Goal: Check status: Check status

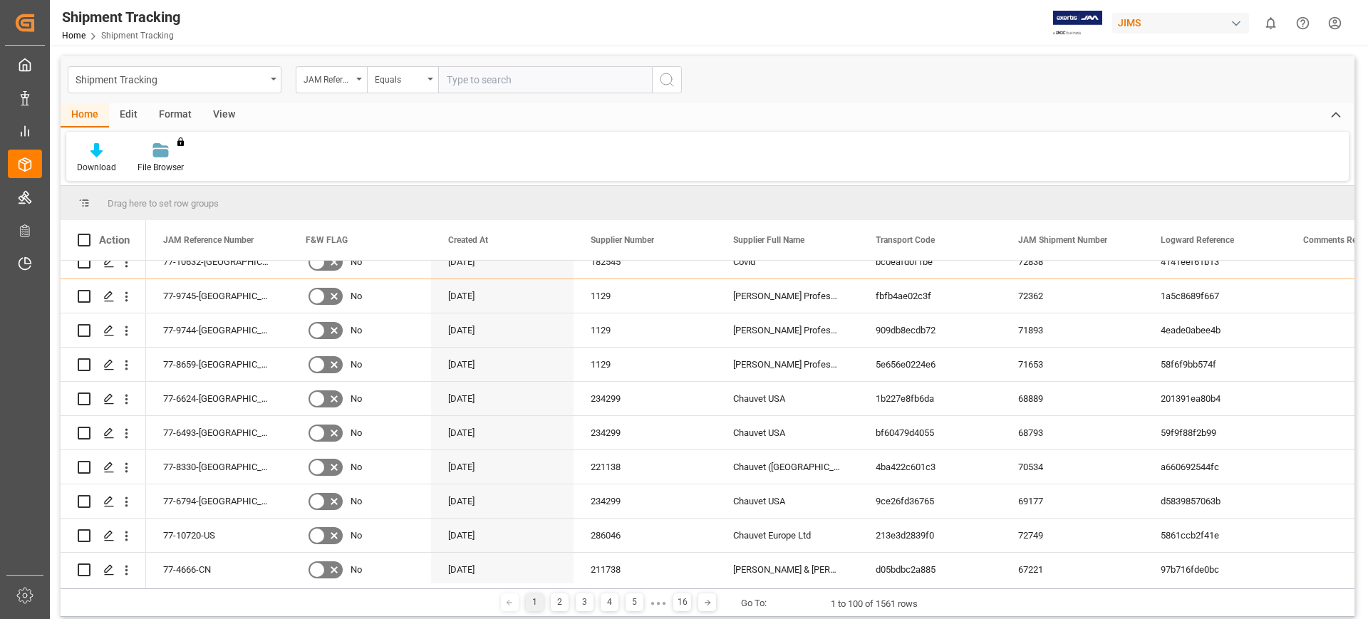
scroll to position [356, 0]
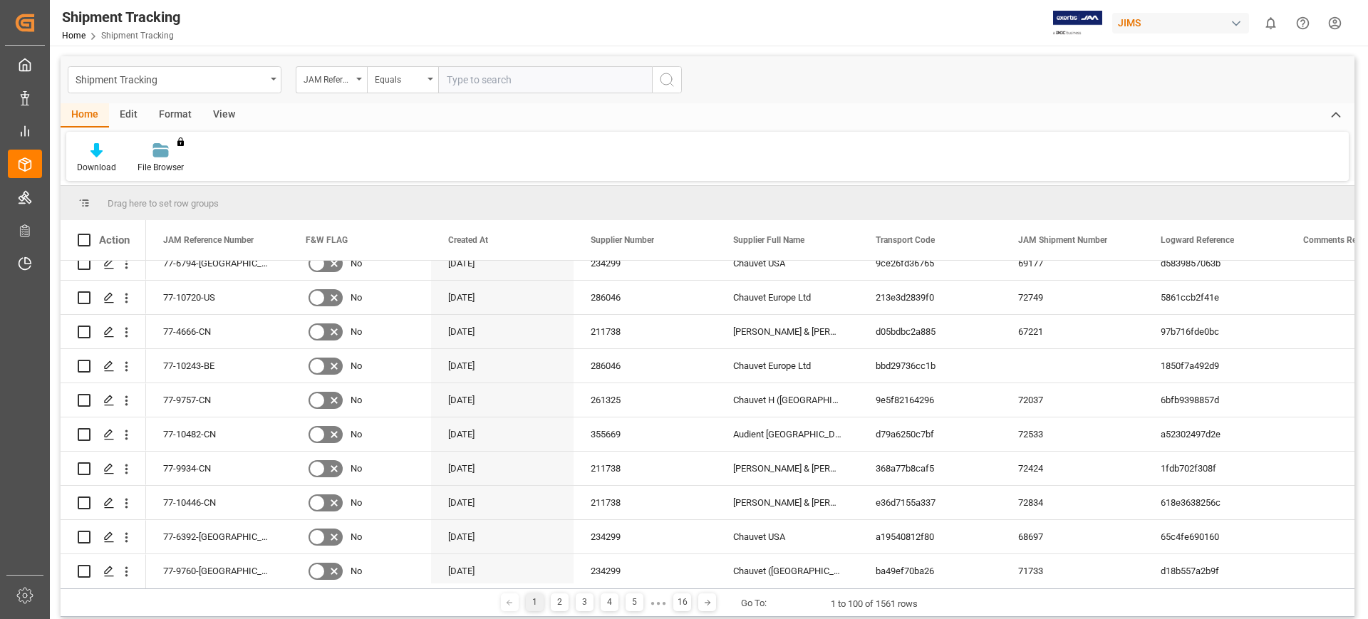
click at [502, 78] on input "text" at bounding box center [545, 79] width 214 height 27
click at [506, 76] on input "text" at bounding box center [545, 79] width 214 height 27
type input "77-10243-be"
click at [663, 85] on icon "search button" at bounding box center [666, 79] width 17 height 17
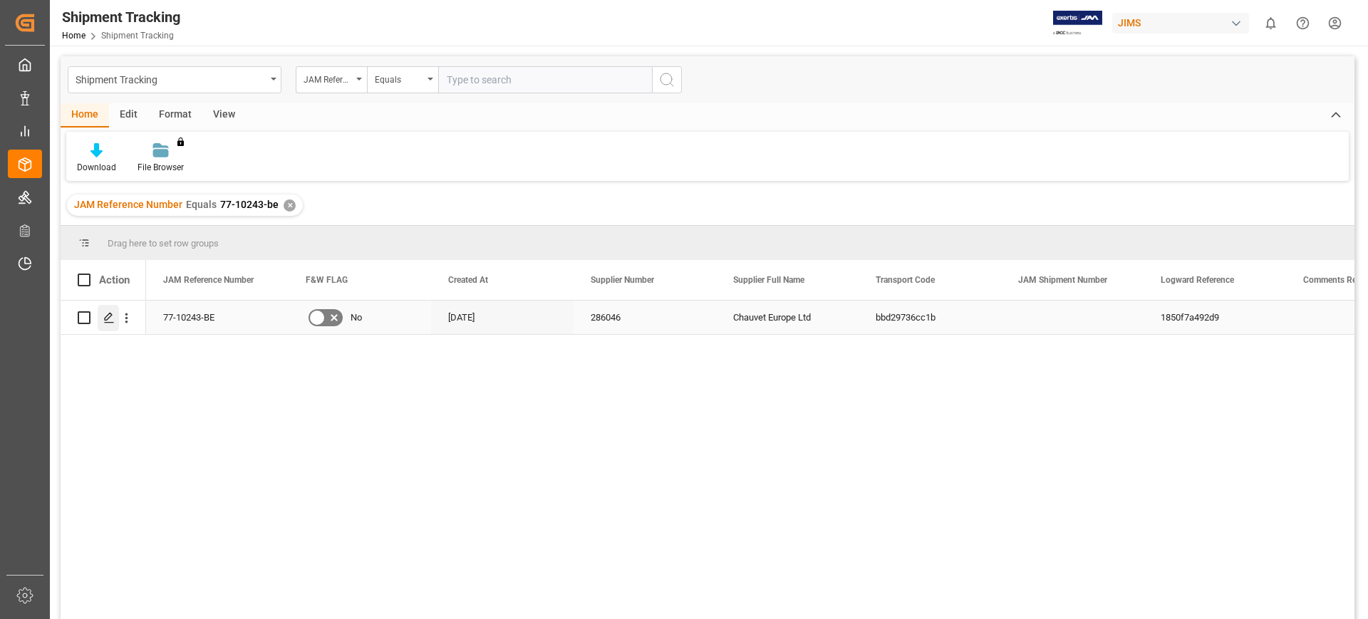
click at [100, 319] on div "Press SPACE to select this row." at bounding box center [108, 318] width 21 height 26
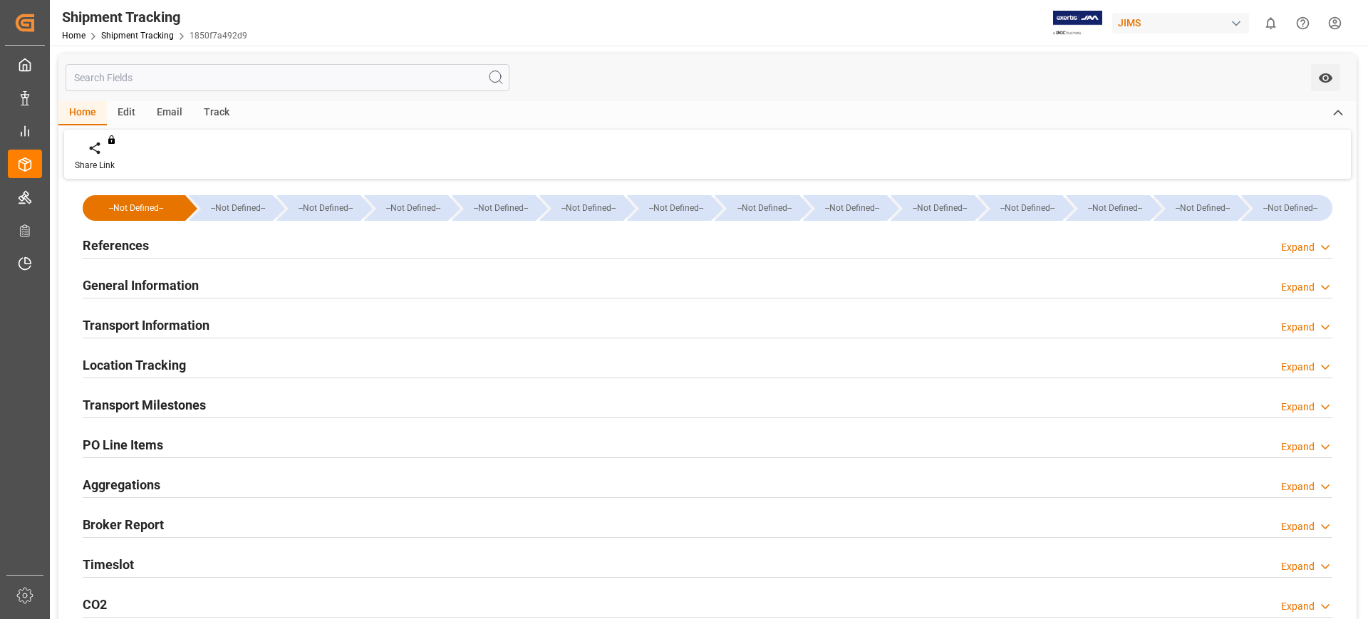
type input "9253727"
click at [182, 243] on div "References Expand" at bounding box center [708, 244] width 1250 height 27
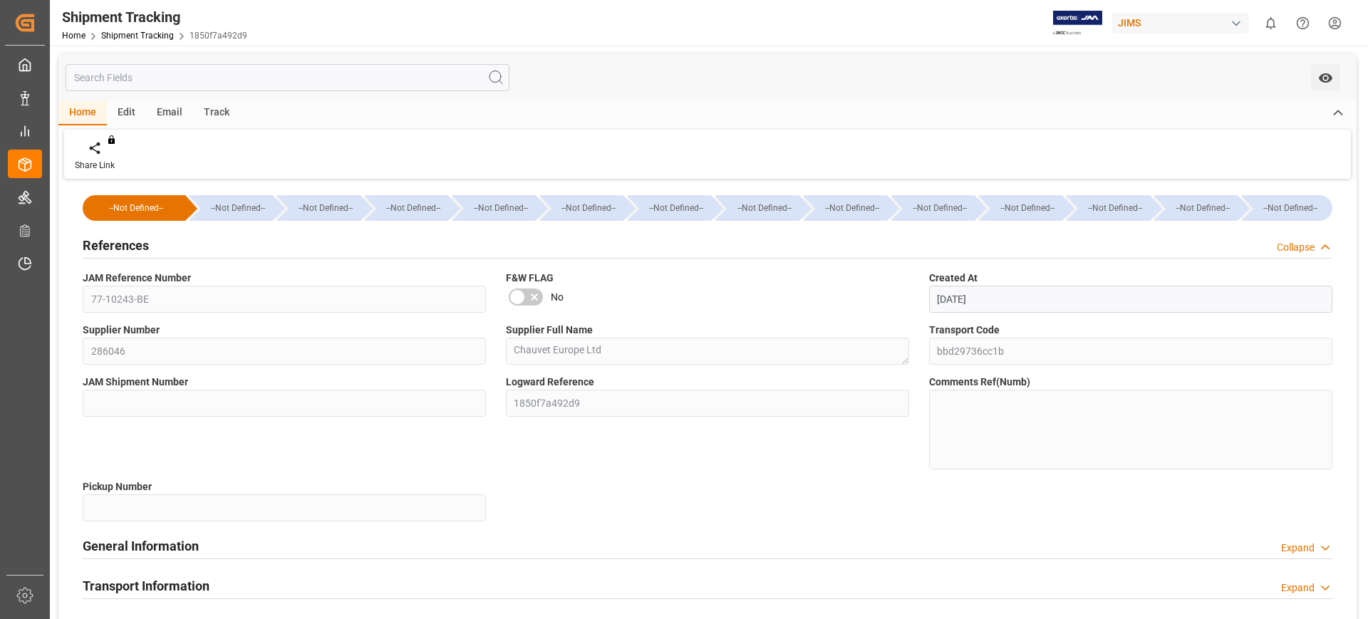
click at [134, 245] on h2 "References" at bounding box center [116, 245] width 66 height 19
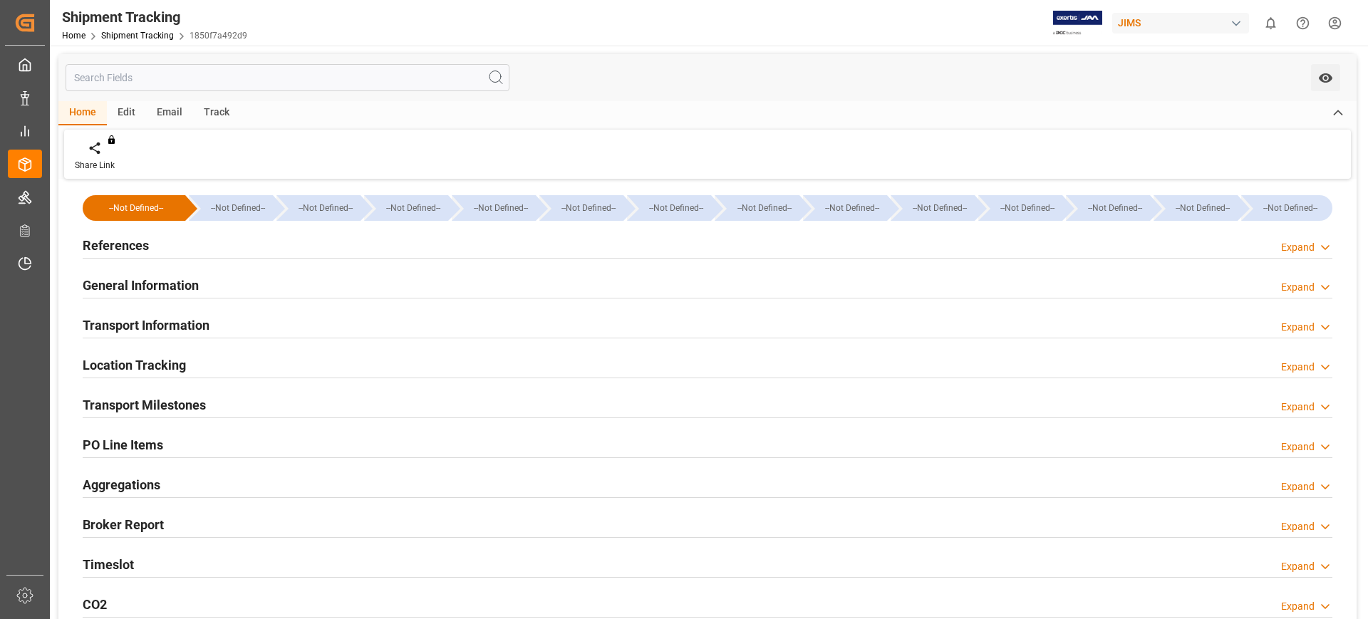
click at [155, 281] on h2 "General Information" at bounding box center [141, 285] width 116 height 19
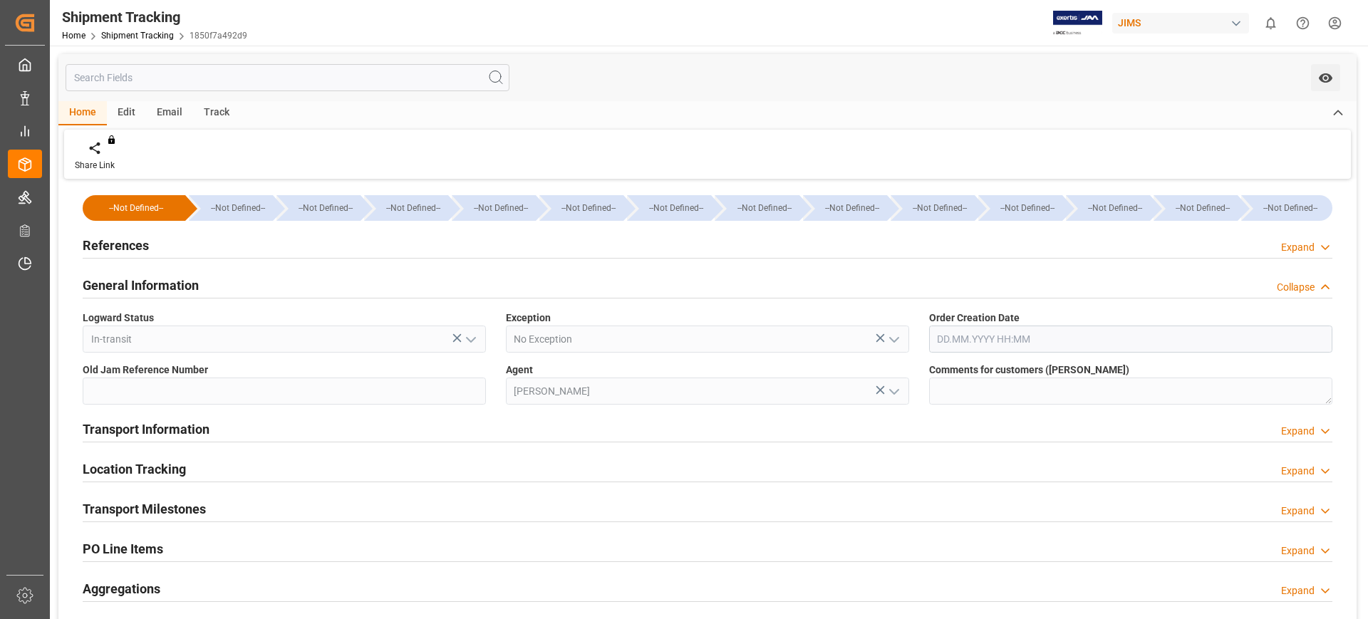
click at [155, 281] on h2 "General Information" at bounding box center [141, 285] width 116 height 19
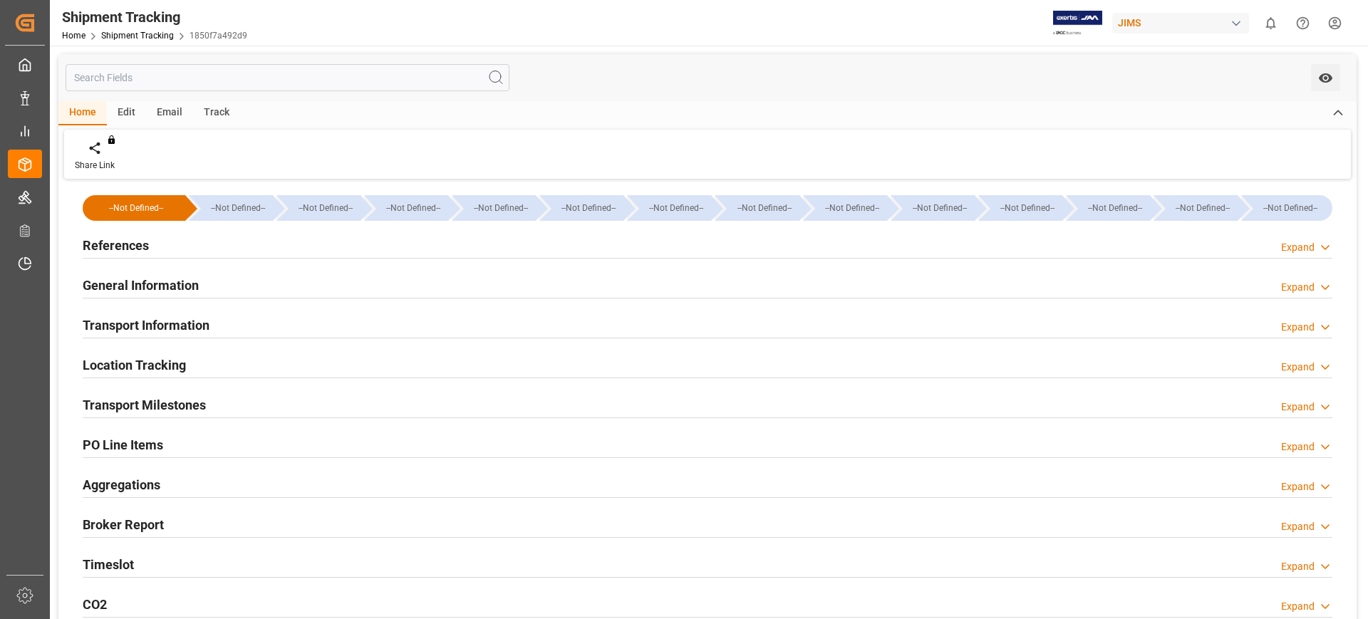
click at [159, 319] on h2 "Transport Information" at bounding box center [146, 325] width 127 height 19
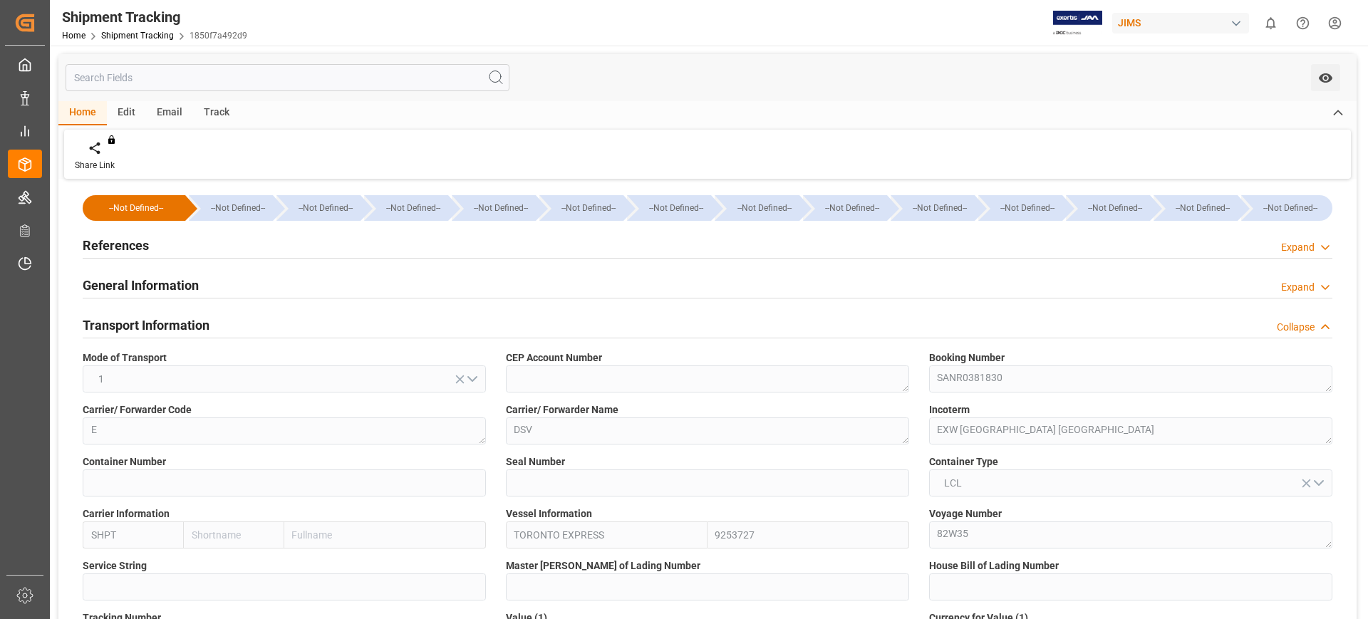
click at [159, 319] on h2 "Transport Information" at bounding box center [146, 325] width 127 height 19
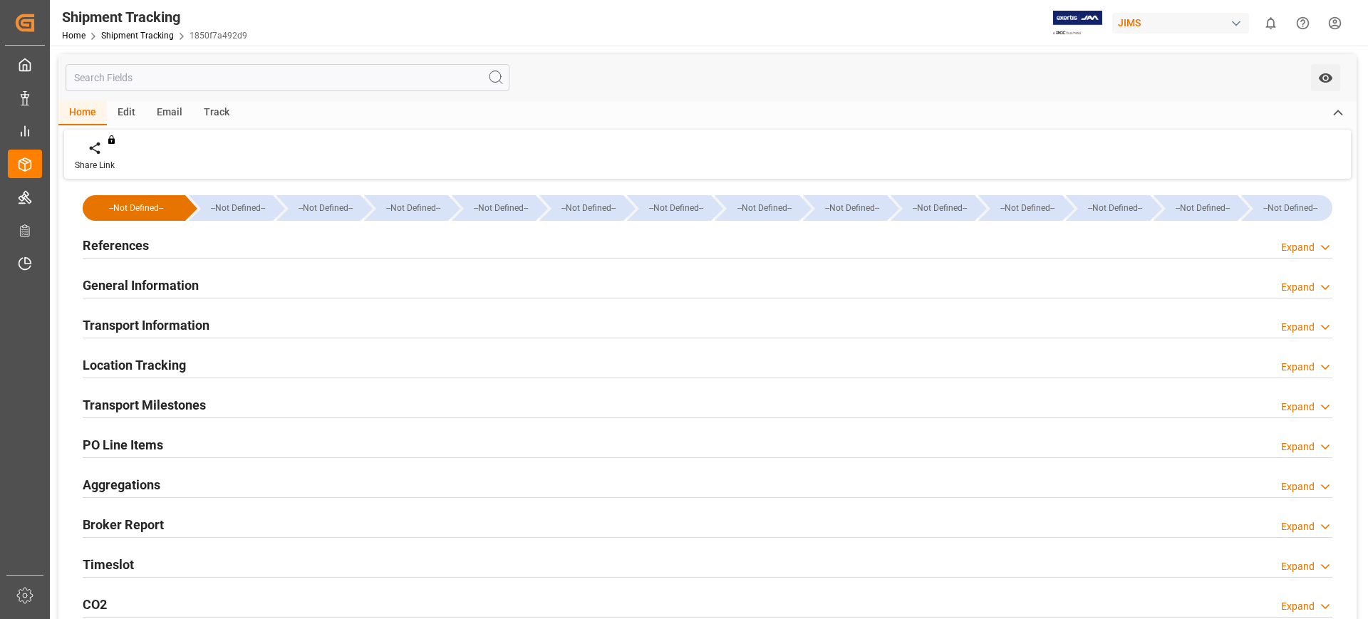
click at [167, 363] on h2 "Location Tracking" at bounding box center [134, 365] width 103 height 19
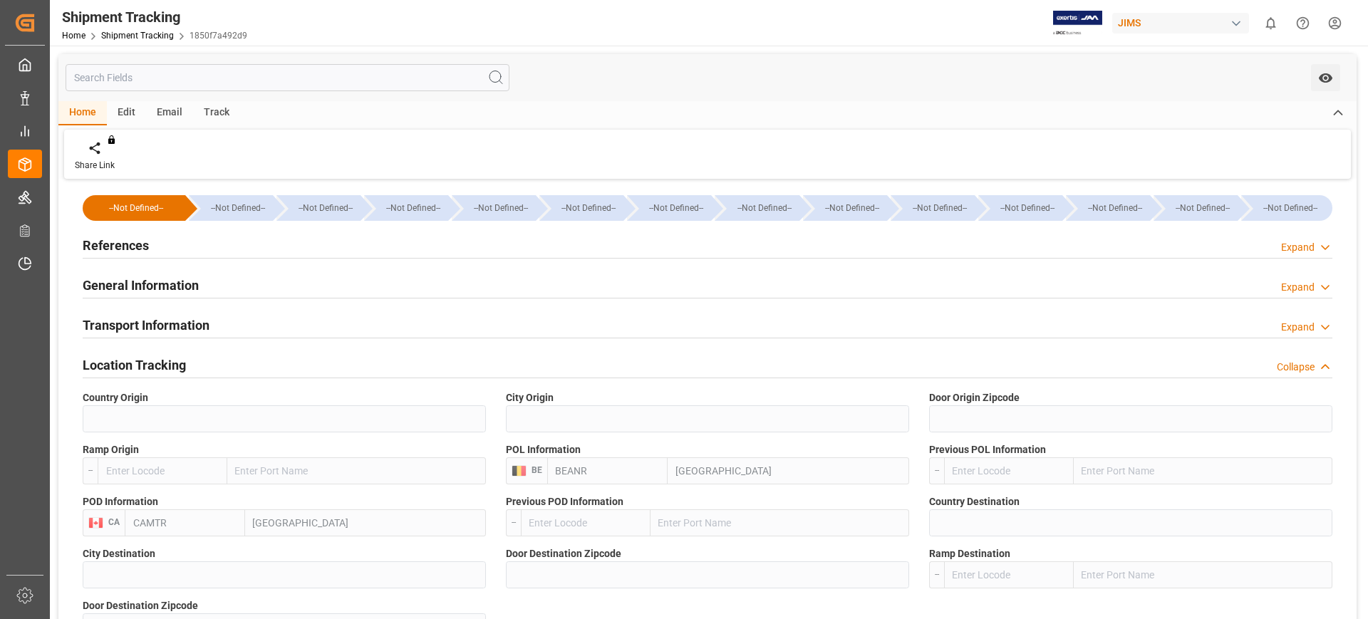
click at [167, 363] on h2 "Location Tracking" at bounding box center [134, 365] width 103 height 19
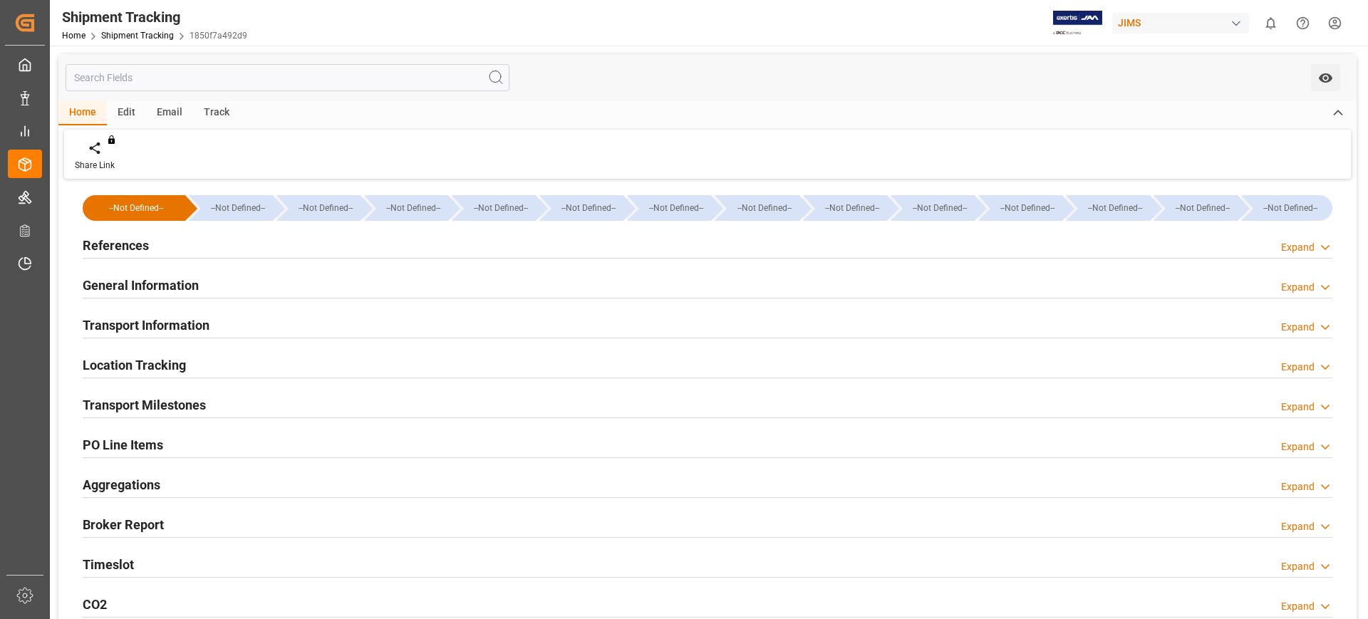
click at [174, 400] on h2 "Transport Milestones" at bounding box center [144, 404] width 123 height 19
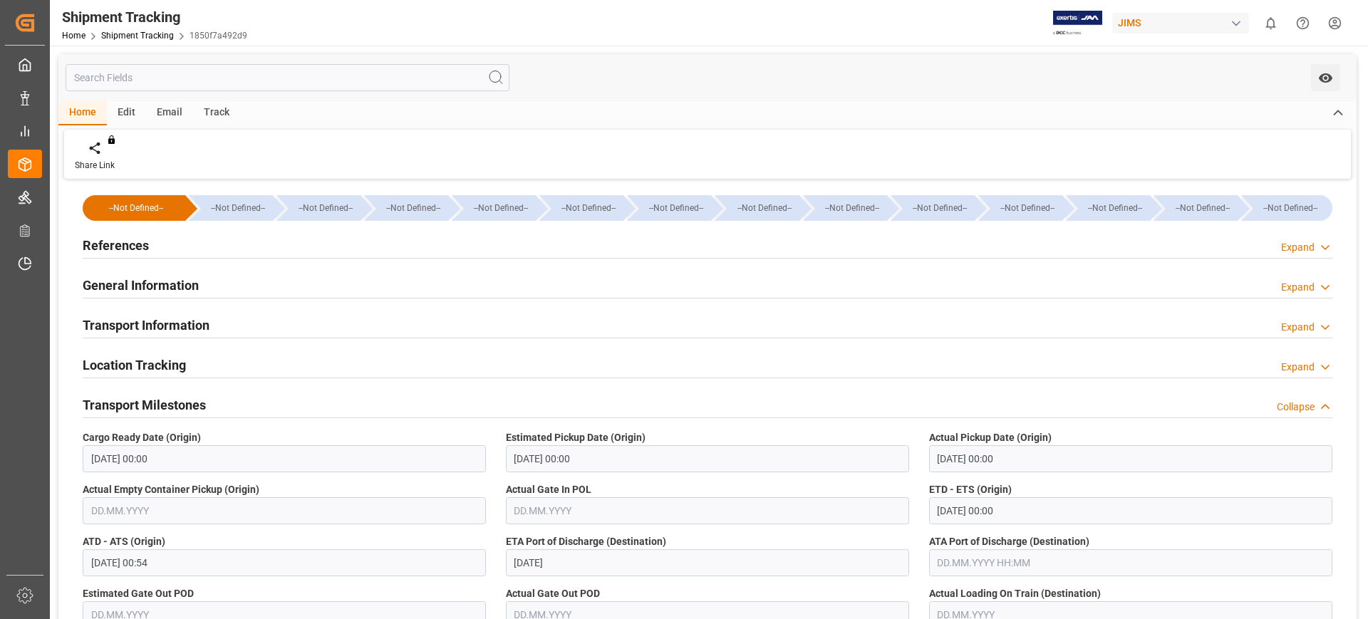
click at [168, 399] on h2 "Transport Milestones" at bounding box center [144, 404] width 123 height 19
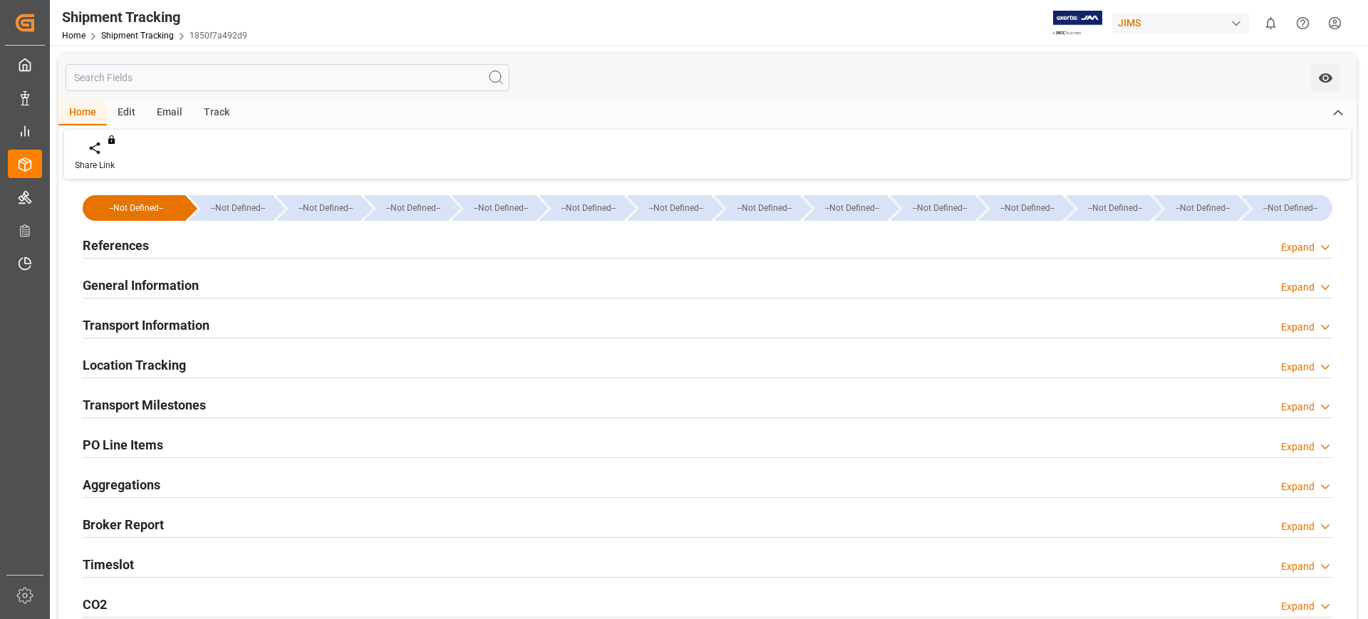
click at [190, 75] on input "text" at bounding box center [288, 77] width 444 height 27
click at [134, 23] on div "Shipment Tracking" at bounding box center [154, 16] width 185 height 21
click at [134, 28] on div "Home Shipment Tracking 1850f7a492d9" at bounding box center [154, 35] width 185 height 15
click at [134, 31] on link "Shipment Tracking" at bounding box center [137, 36] width 73 height 10
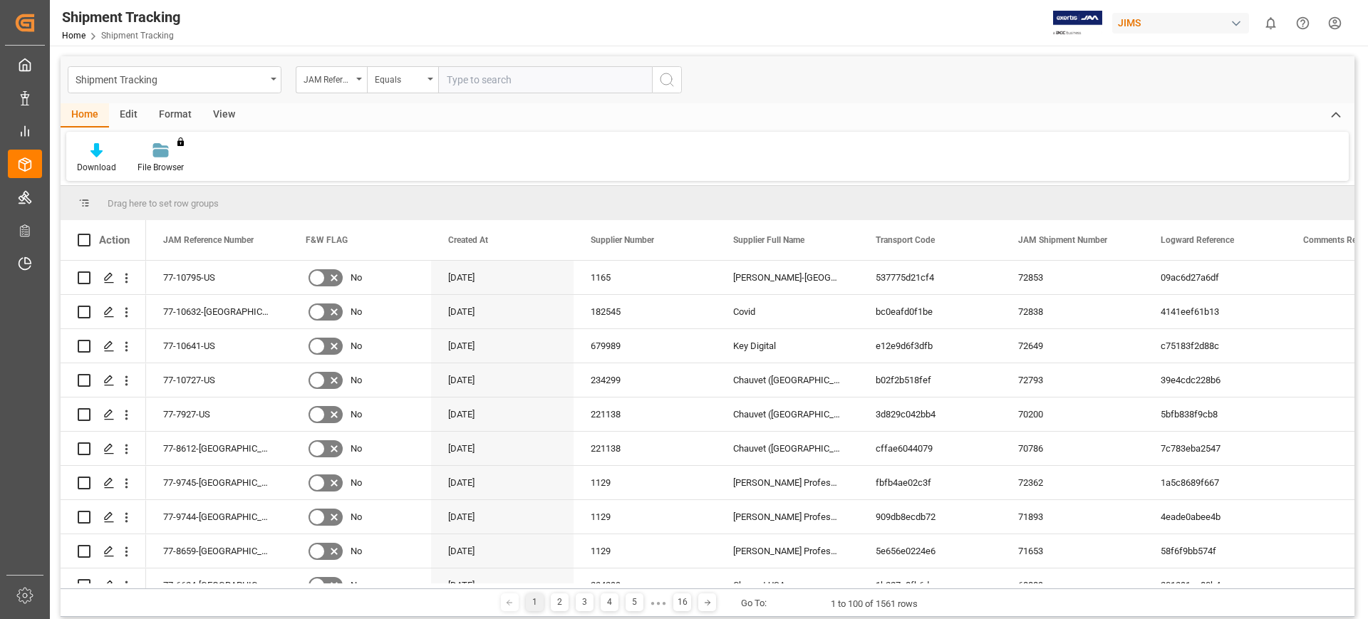
click at [499, 75] on input "text" at bounding box center [545, 79] width 214 height 27
type input "77-10483-be"
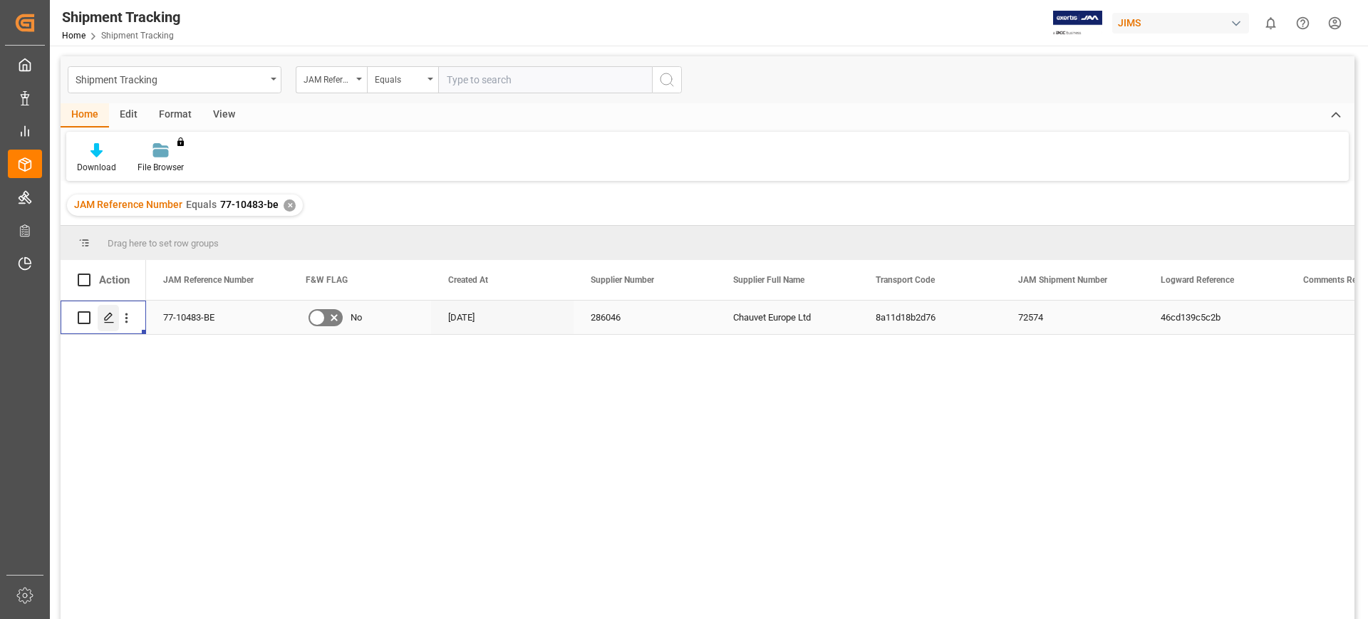
click at [115, 319] on div "Press SPACE to select this row." at bounding box center [108, 318] width 21 height 26
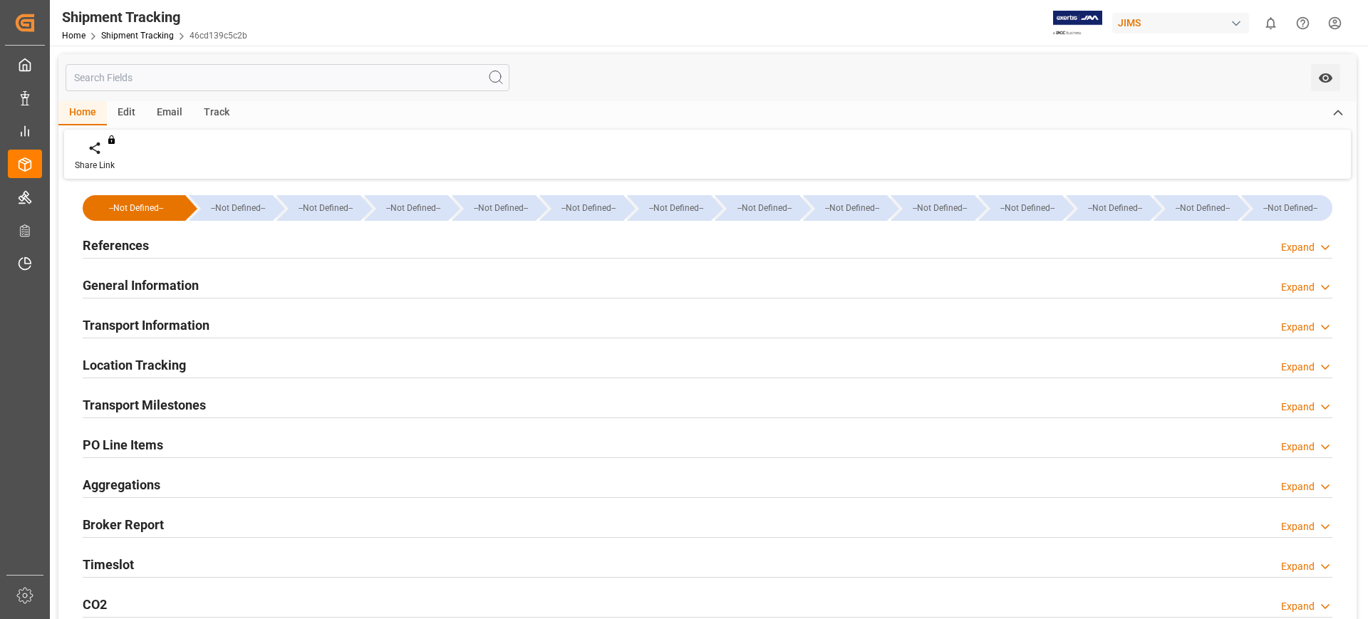
click at [191, 332] on h2 "Transport Information" at bounding box center [146, 325] width 127 height 19
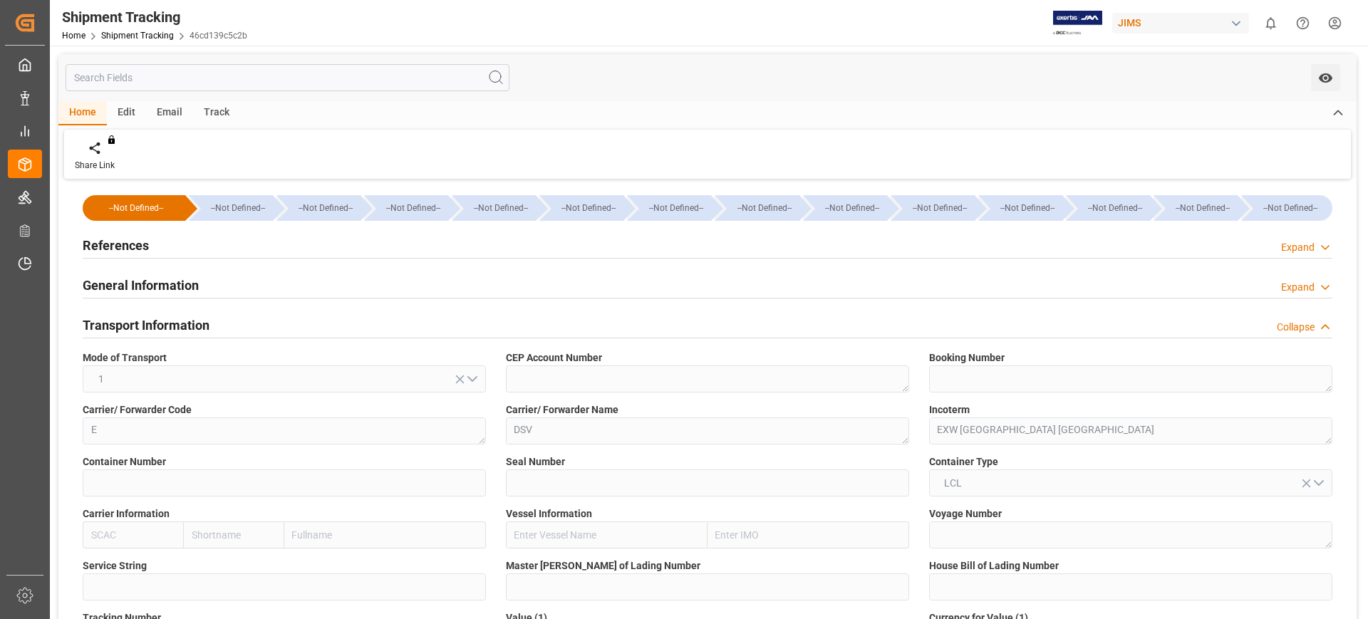
click at [191, 332] on h2 "Transport Information" at bounding box center [146, 325] width 127 height 19
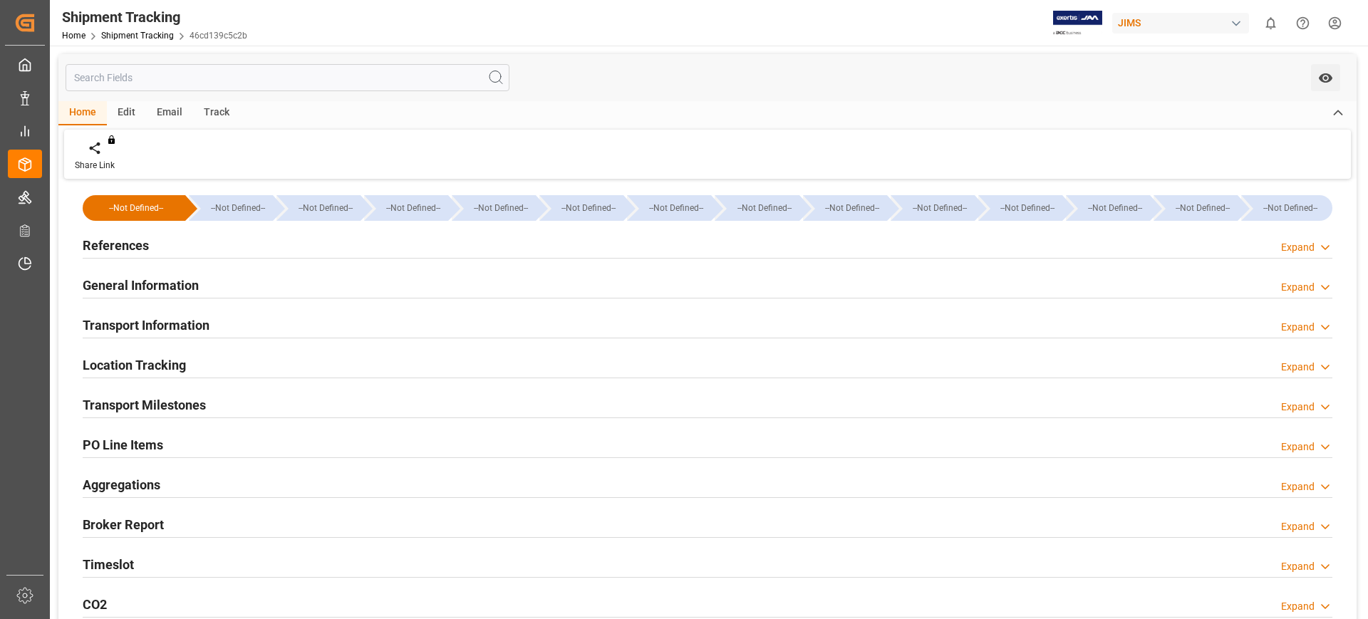
click at [175, 284] on h2 "General Information" at bounding box center [141, 285] width 116 height 19
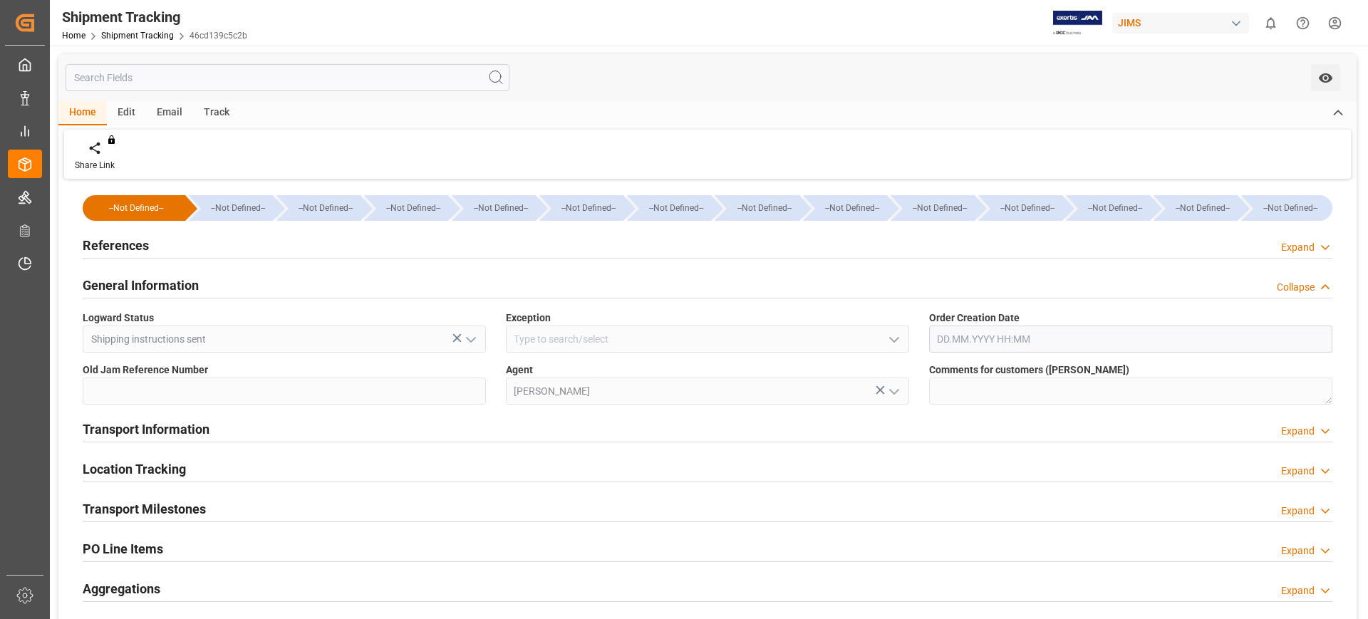
click at [175, 284] on h2 "General Information" at bounding box center [141, 285] width 116 height 19
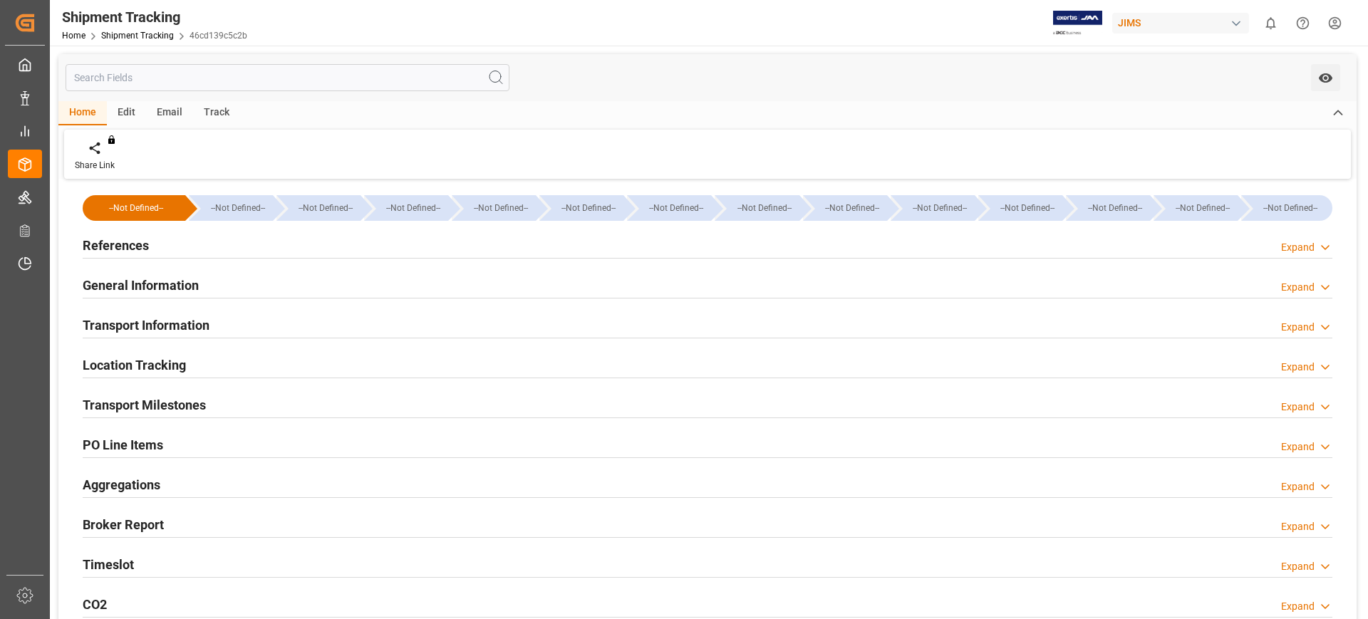
click at [162, 252] on div "References Expand" at bounding box center [708, 244] width 1250 height 27
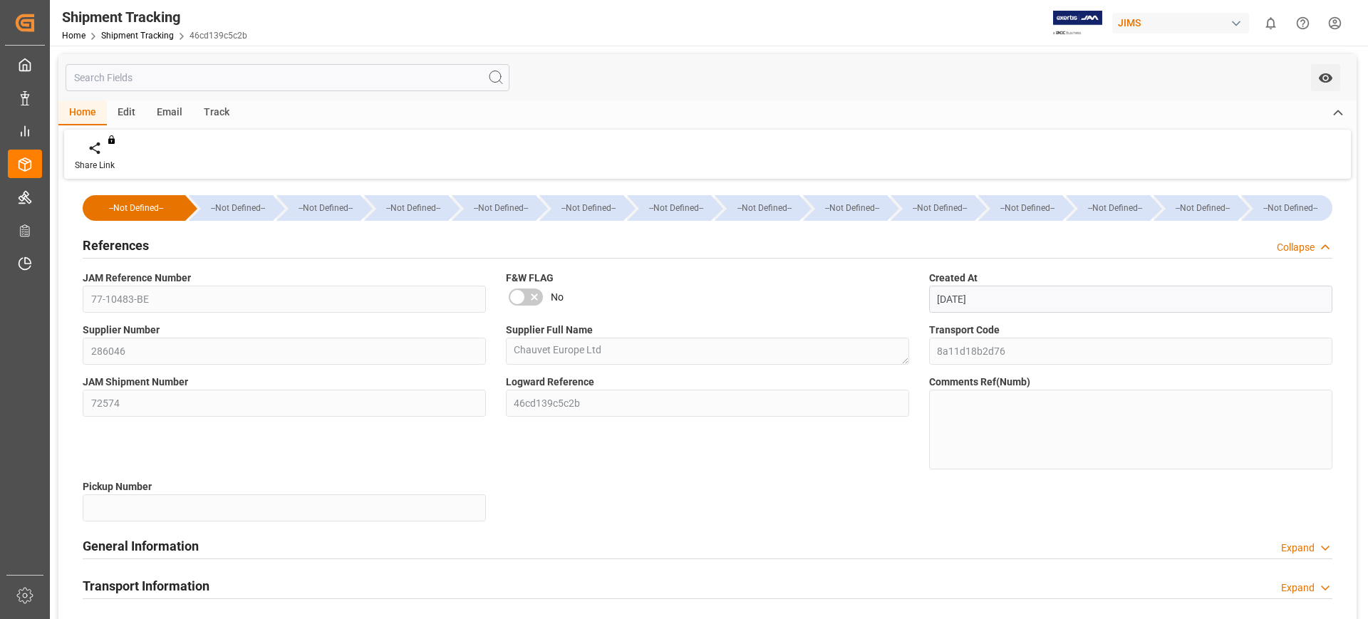
click at [170, 273] on span "JAM Reference Number" at bounding box center [137, 278] width 108 height 15
click at [132, 243] on h2 "References" at bounding box center [116, 245] width 66 height 19
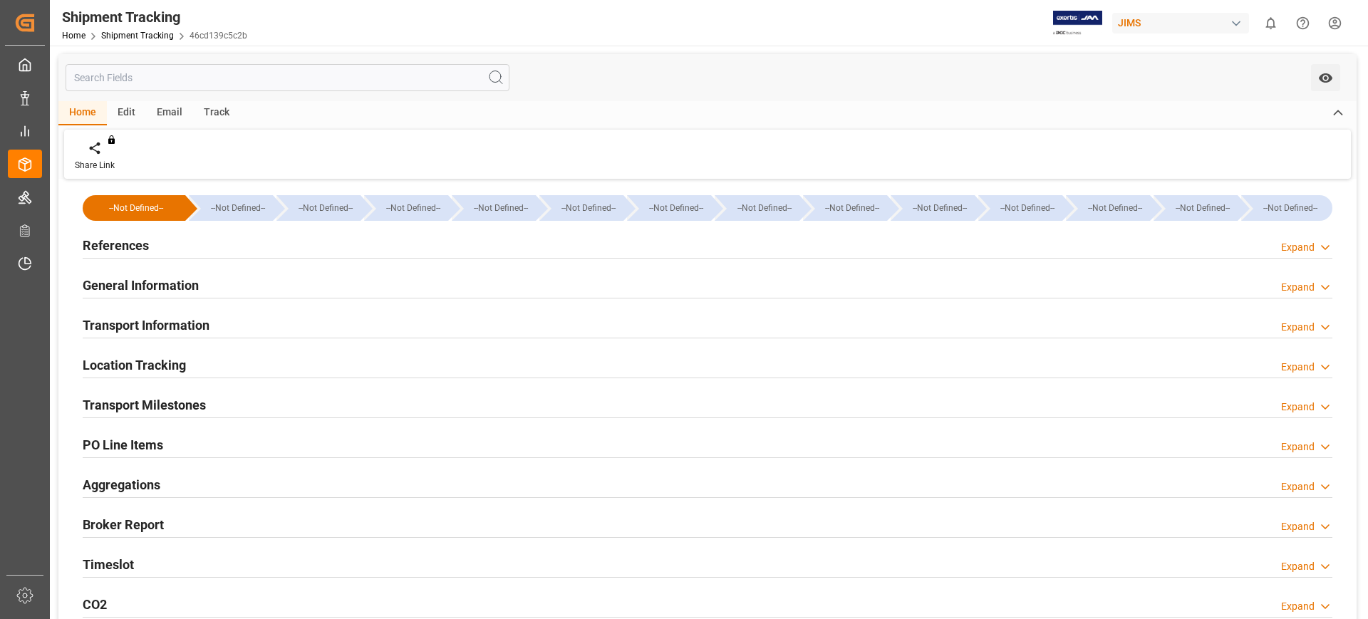
click at [191, 398] on h2 "Transport Milestones" at bounding box center [144, 404] width 123 height 19
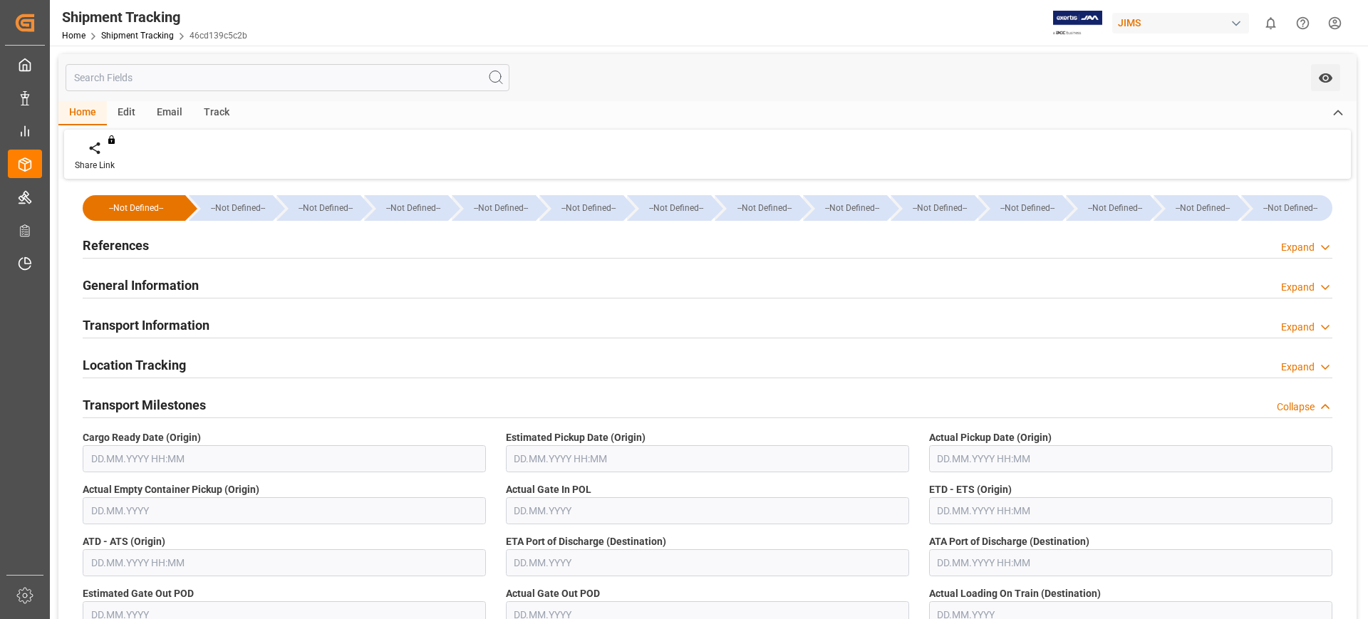
click at [191, 398] on h2 "Transport Milestones" at bounding box center [144, 404] width 123 height 19
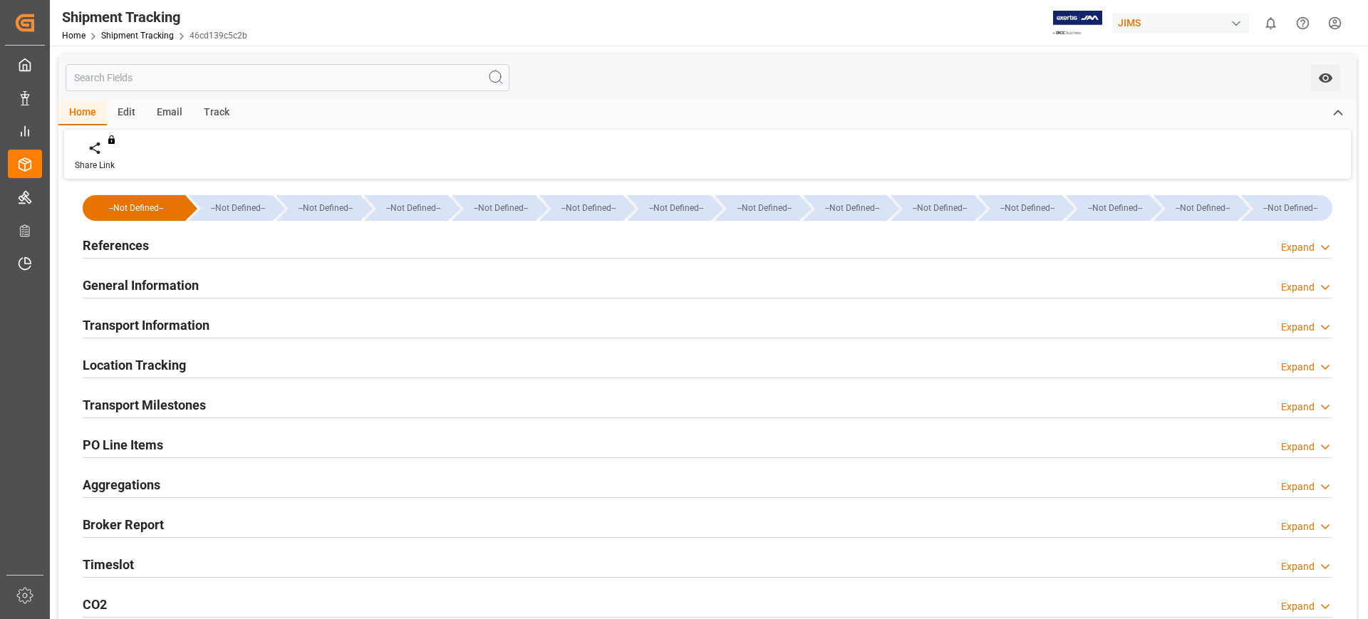
click at [130, 237] on h2 "References" at bounding box center [116, 245] width 66 height 19
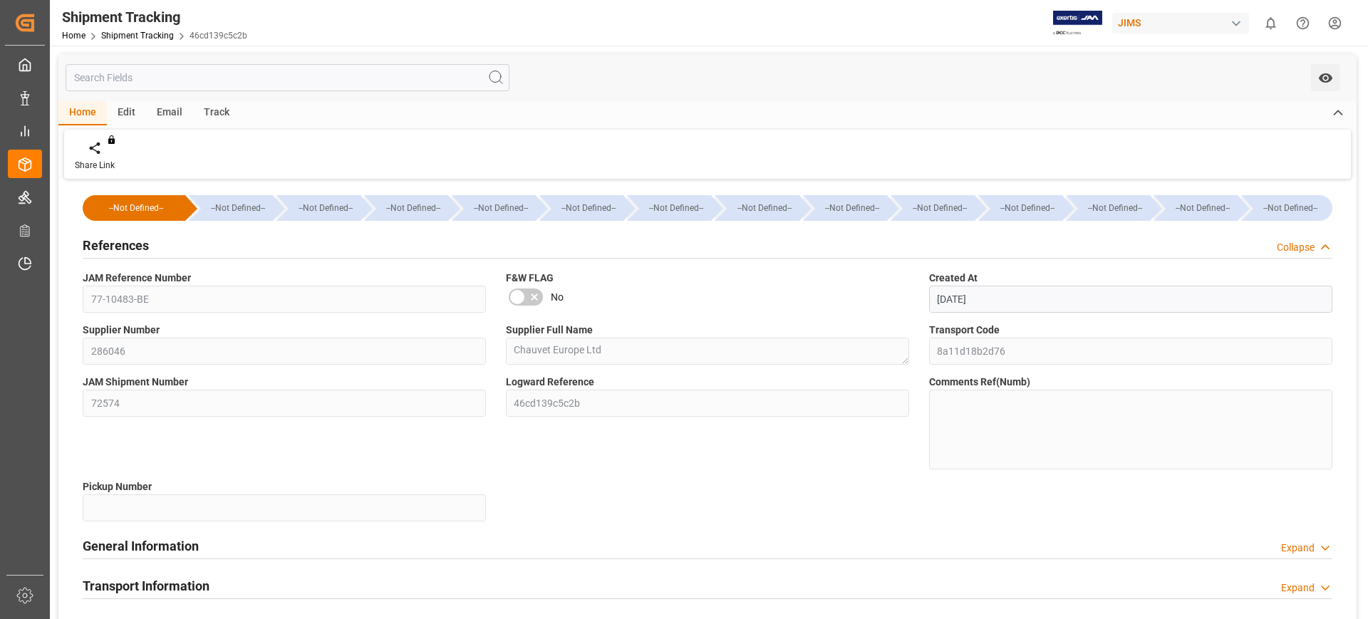
click at [70, 301] on div "--Not Defined-- --Not Defined-- --Not Defined-- --Not Defined-- --Not Defined--…" at bounding box center [707, 561] width 1298 height 757
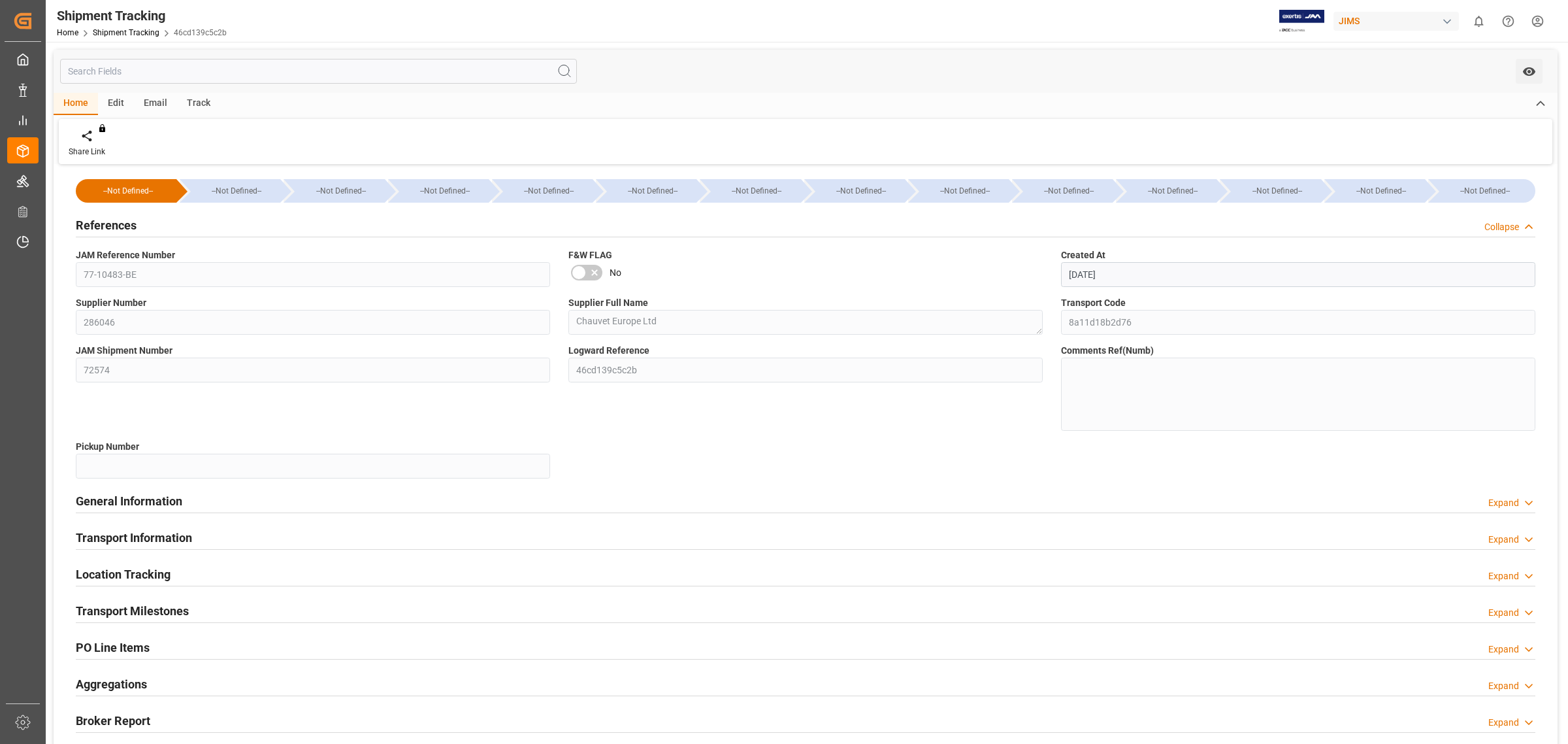
drag, startPoint x: 179, startPoint y: 67, endPoint x: 192, endPoint y: 36, distance: 33.6
click at [180, 61] on input "text" at bounding box center [319, 71] width 517 height 25
click at [144, 28] on link "Shipment Tracking" at bounding box center [126, 33] width 67 height 9
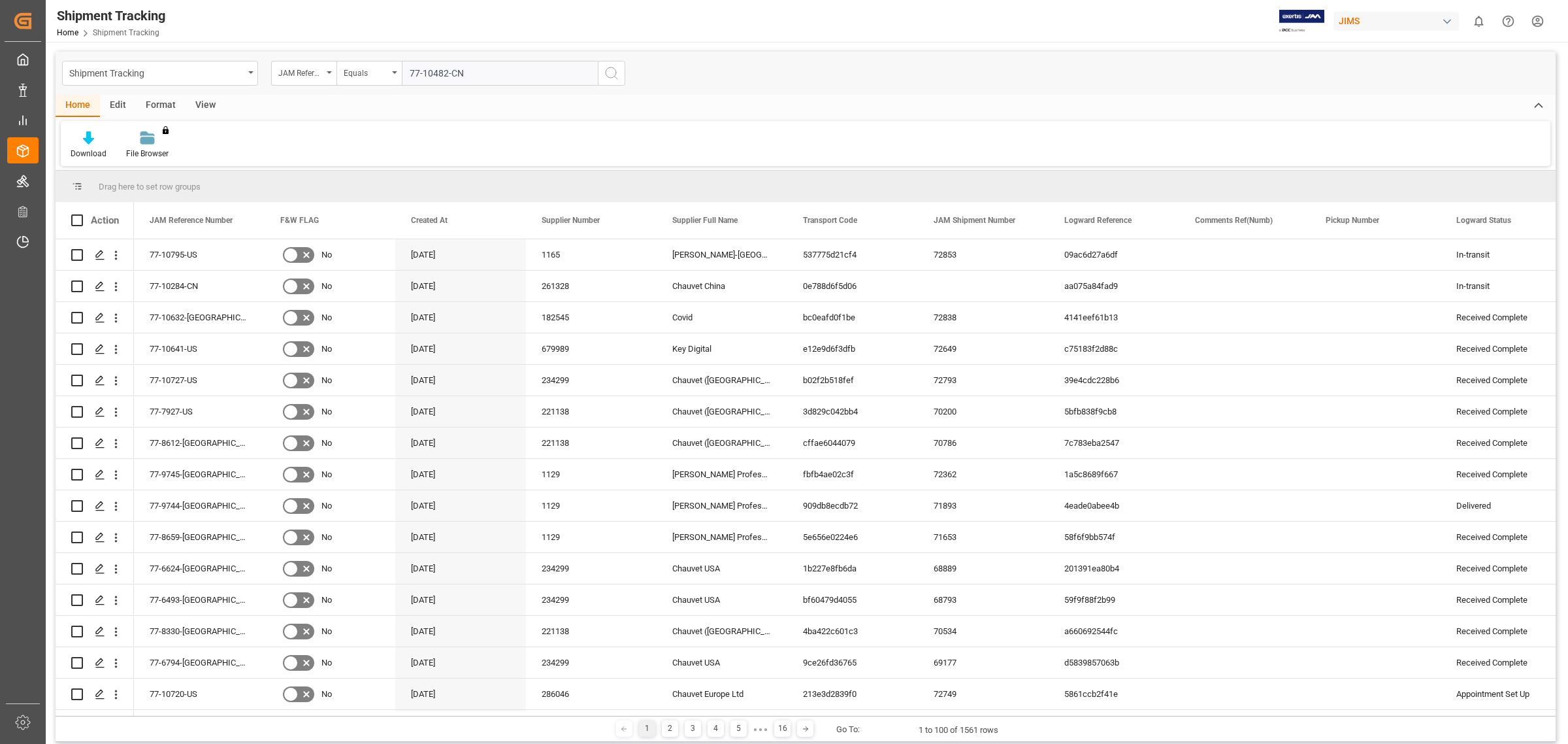
type input "77-10482-CN"
click at [613, 74] on icon "search button" at bounding box center [611, 72] width 16 height 16
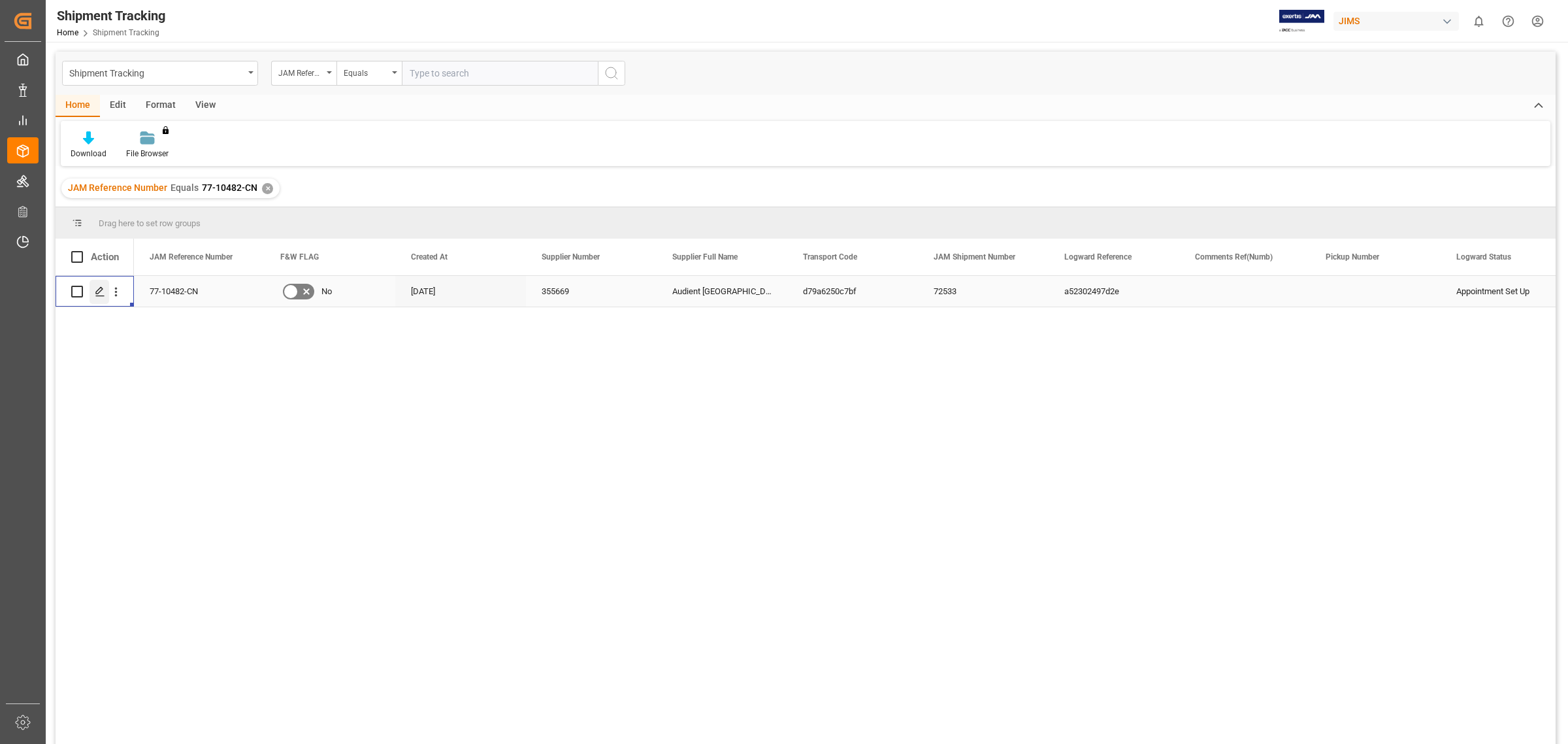
click at [105, 291] on div "Press SPACE to select this row." at bounding box center [99, 292] width 19 height 24
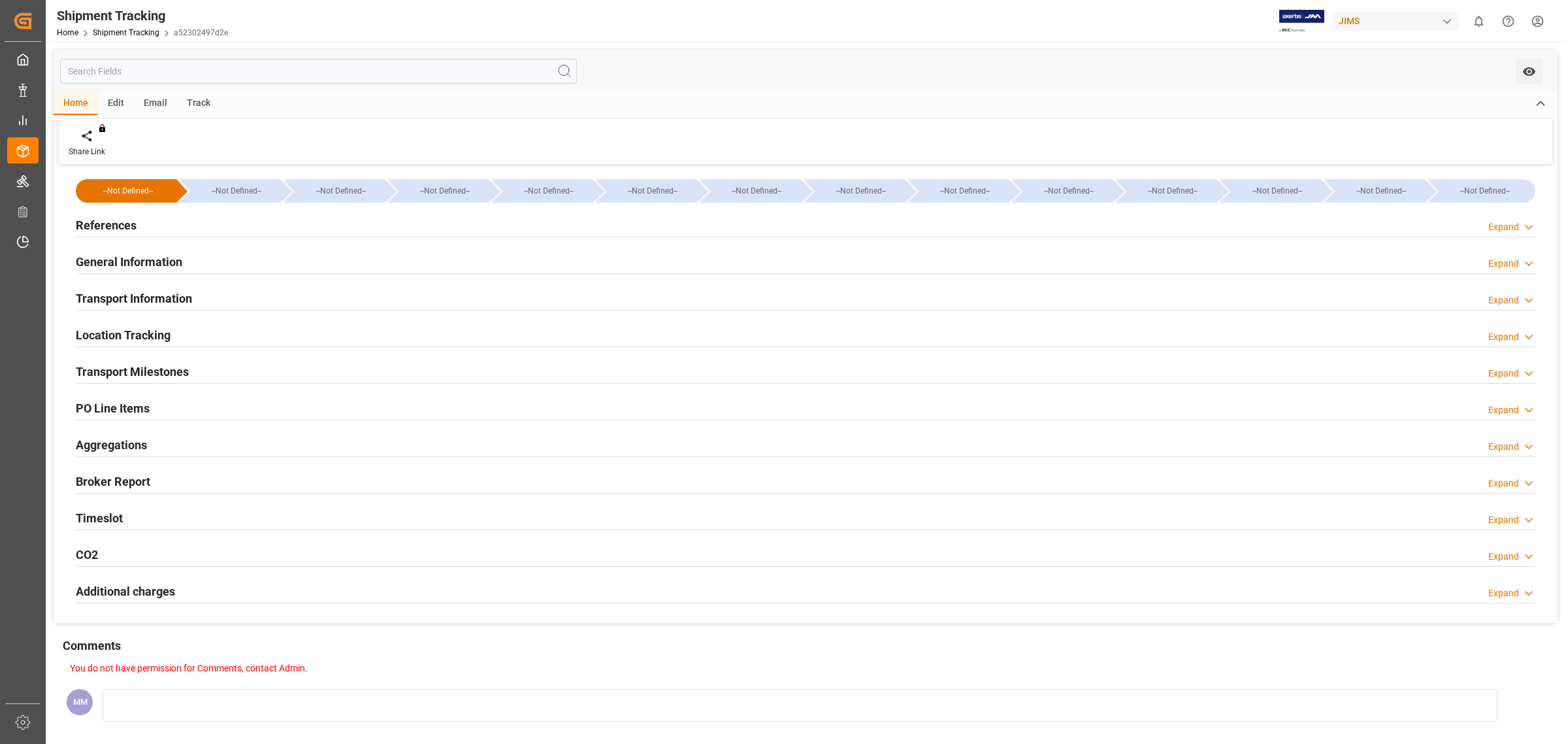
type input "22830"
type input "[DATE] 07:30"
type input "[DATE] 10:52"
click at [174, 268] on h2 "General Information" at bounding box center [129, 261] width 106 height 17
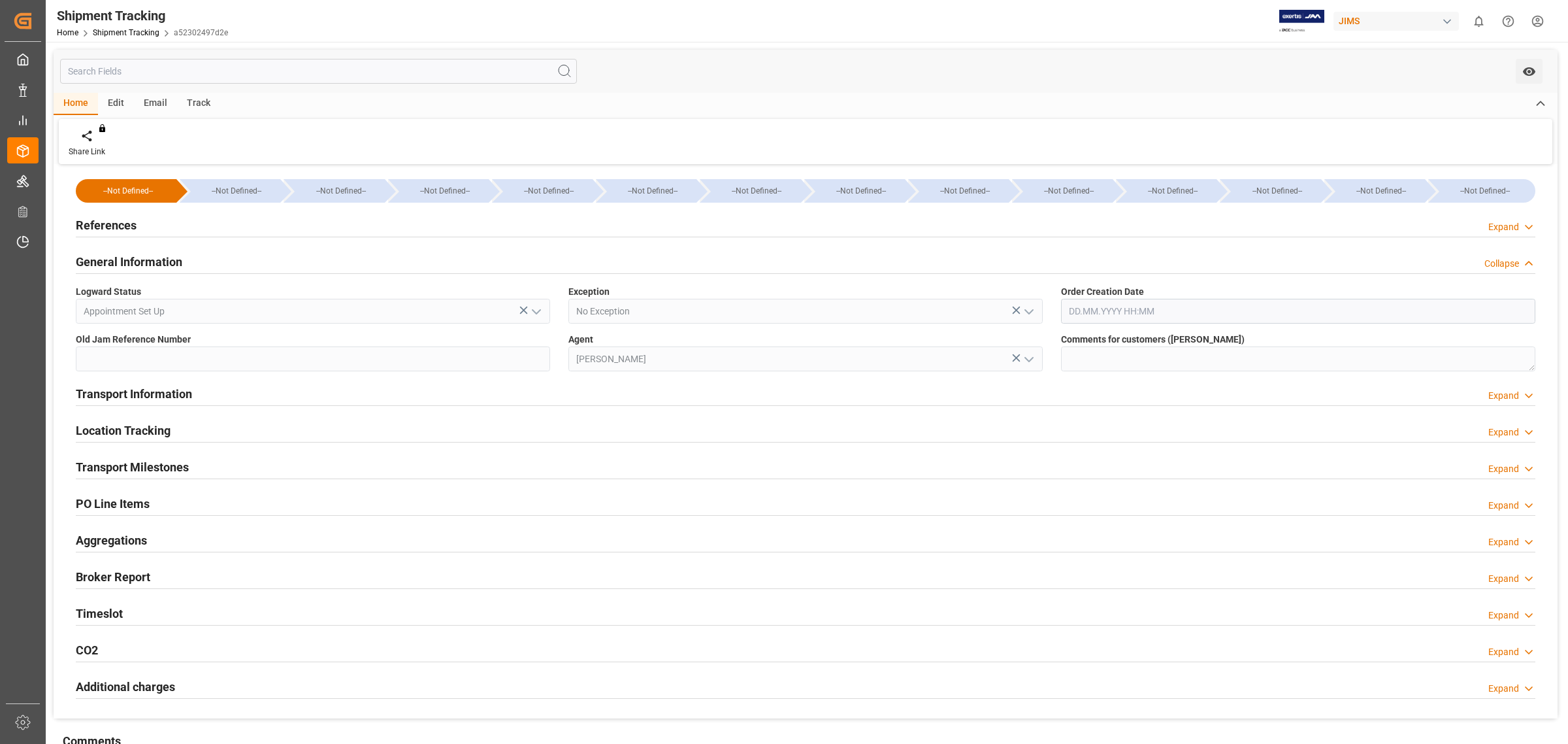
click at [176, 394] on h2 "Transport Information" at bounding box center [134, 394] width 116 height 17
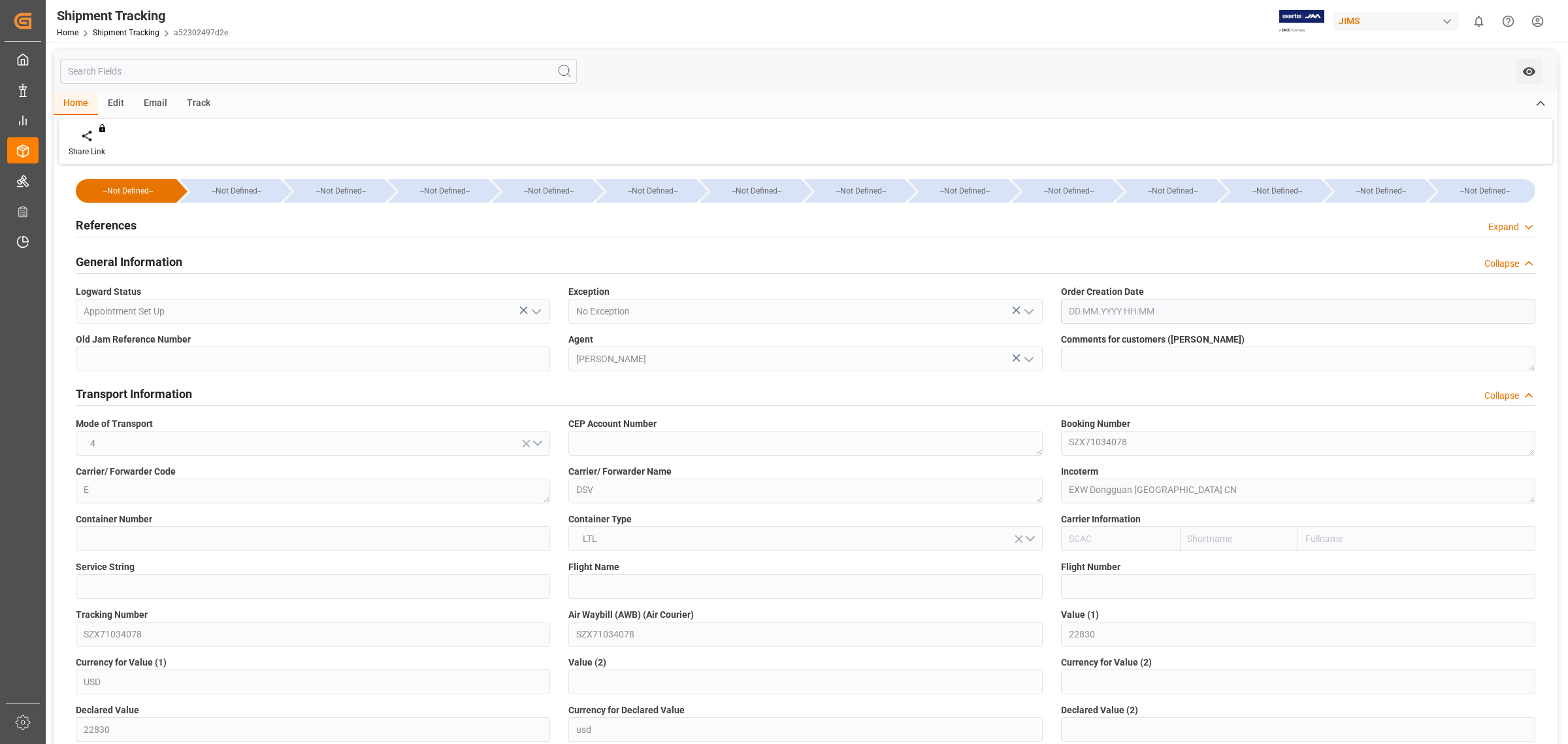
click at [174, 260] on h2 "General Information" at bounding box center [129, 261] width 106 height 17
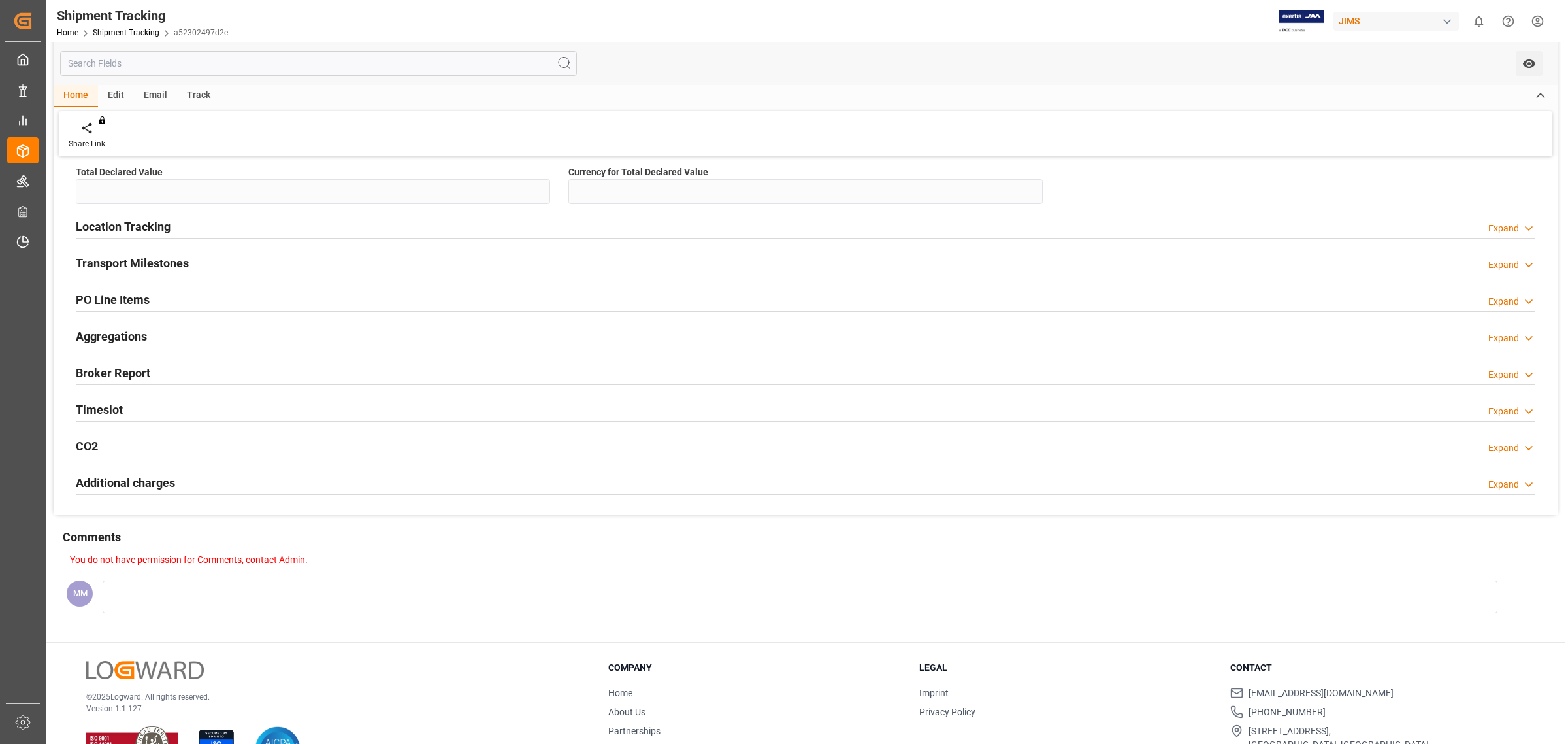
scroll to position [585, 0]
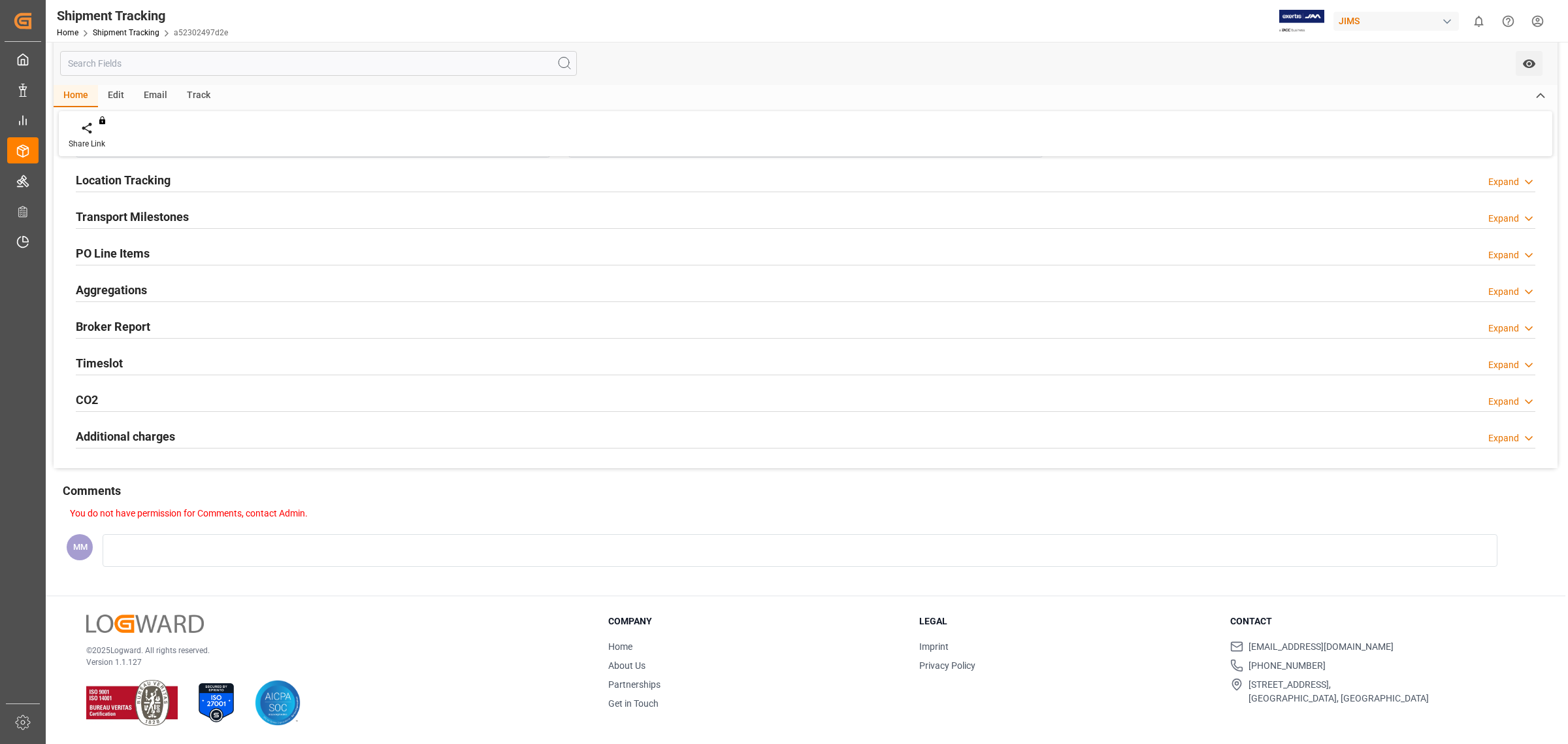
drag, startPoint x: 123, startPoint y: 350, endPoint x: 121, endPoint y: 358, distance: 8.2
click at [122, 357] on div "Timeslot Expand" at bounding box center [806, 361] width 1460 height 25
